Goal: Use online tool/utility

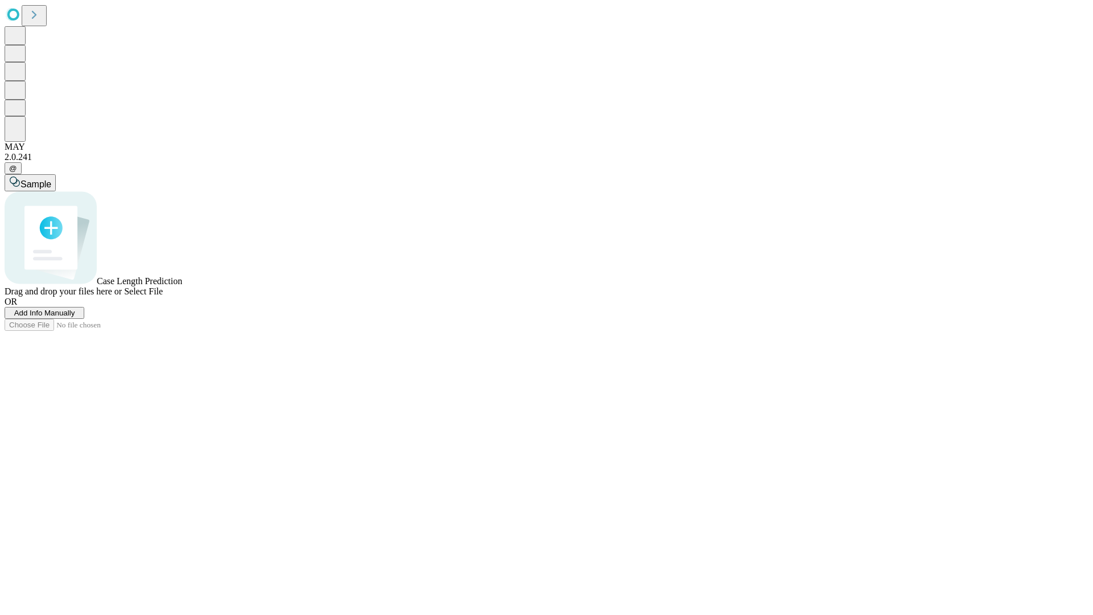
click at [163, 296] on span "Select File" at bounding box center [143, 291] width 39 height 10
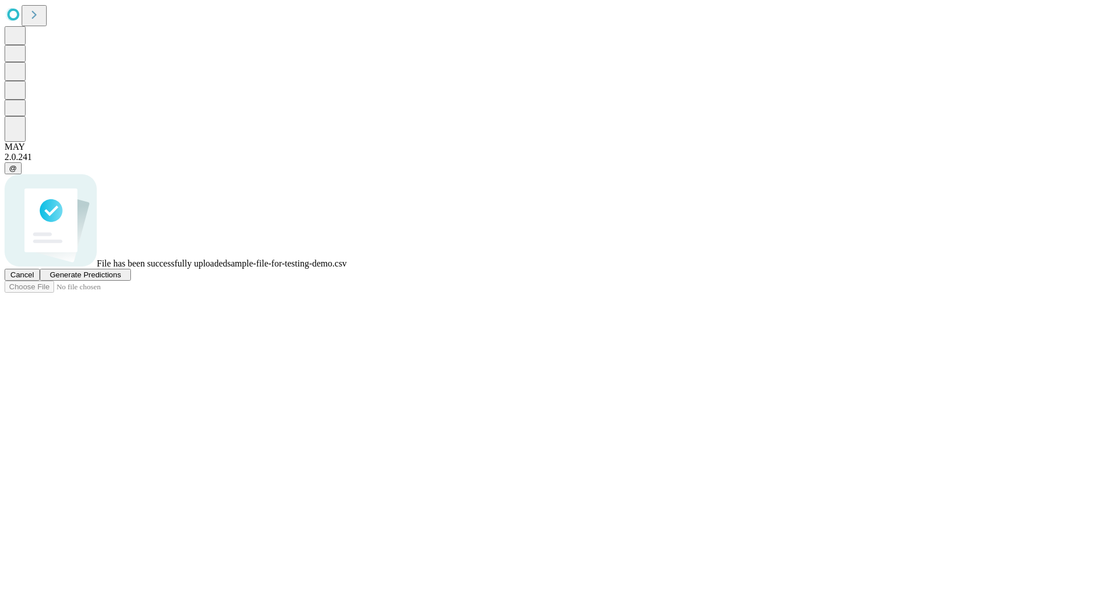
click at [121, 279] on span "Generate Predictions" at bounding box center [85, 274] width 71 height 9
